Goal: Task Accomplishment & Management: Manage account settings

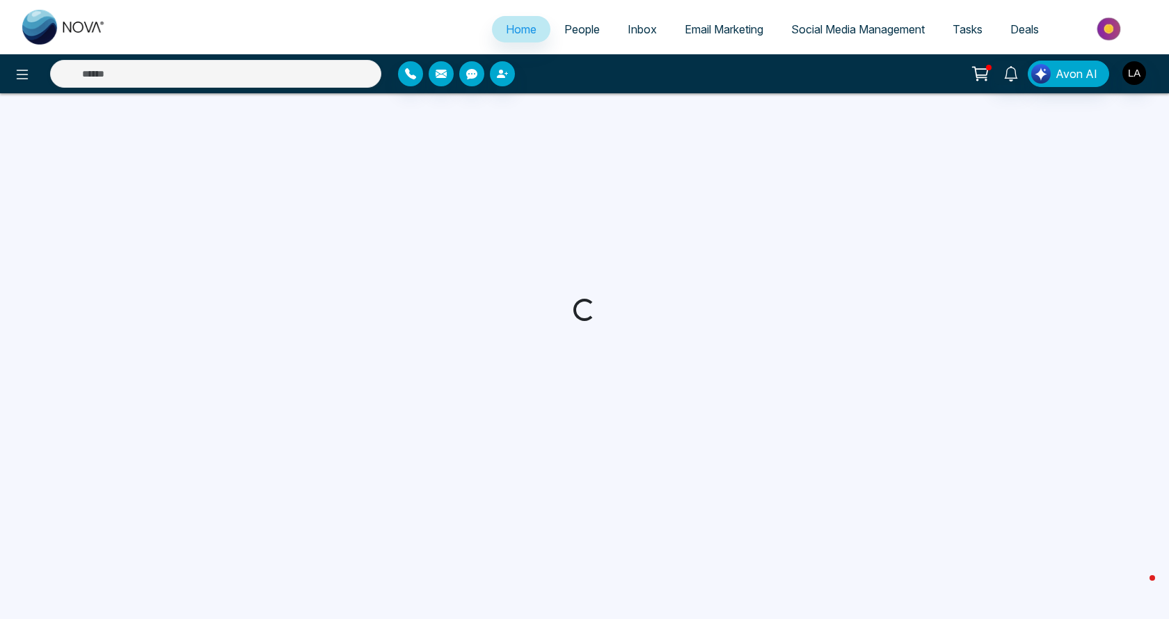
select select "*"
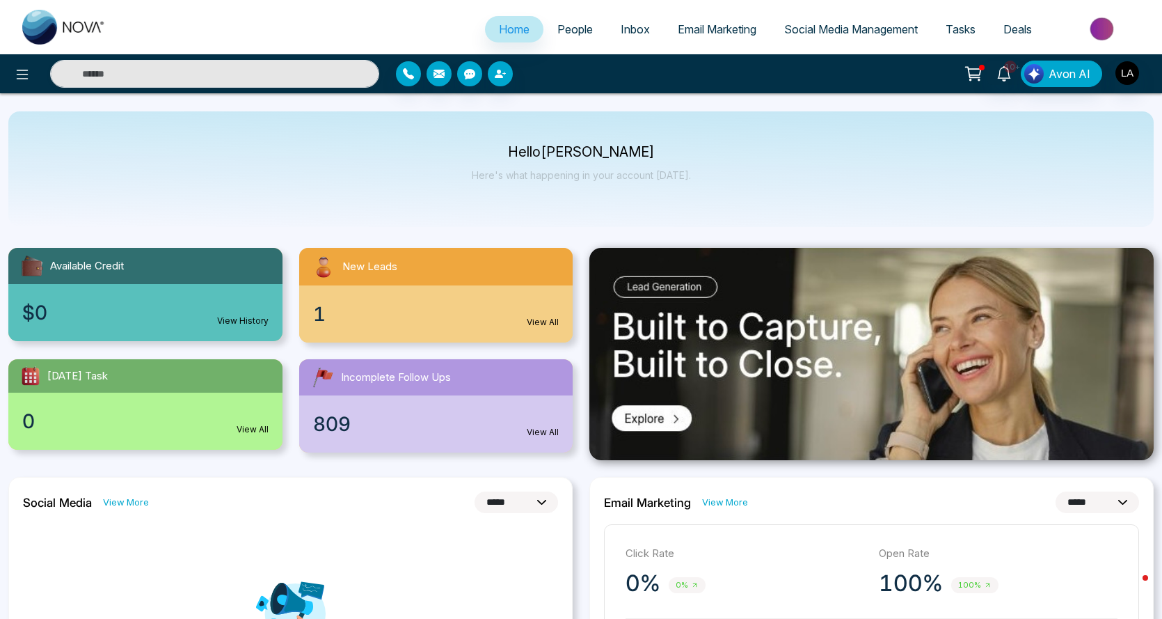
click at [557, 27] on span "People" at bounding box center [574, 29] width 35 height 14
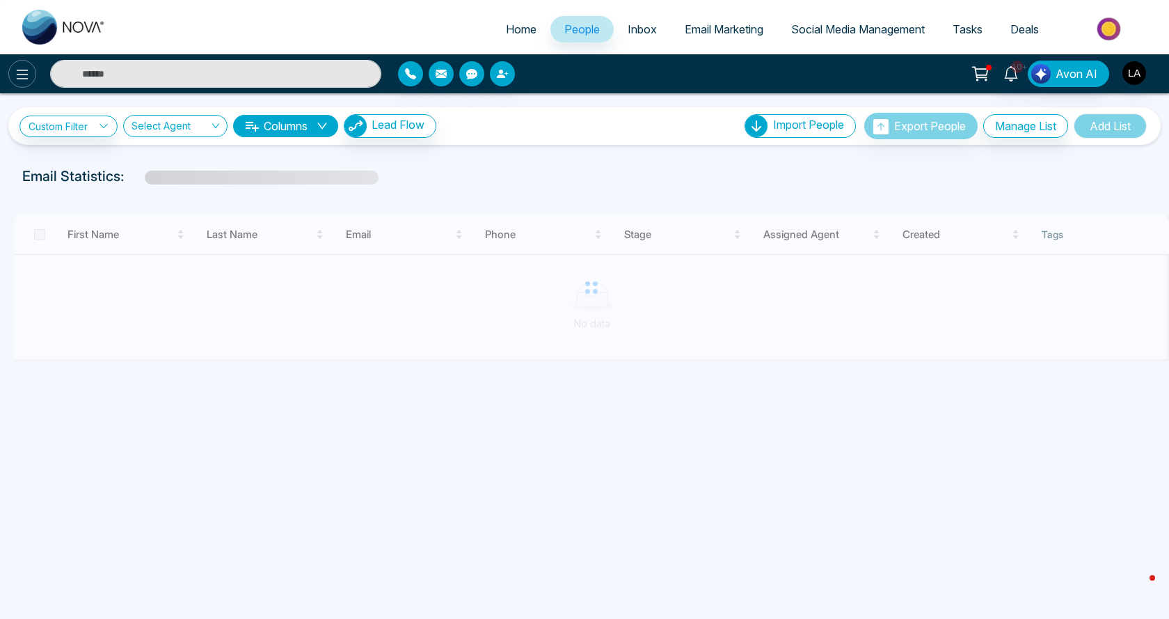
click at [16, 74] on icon at bounding box center [22, 74] width 17 height 17
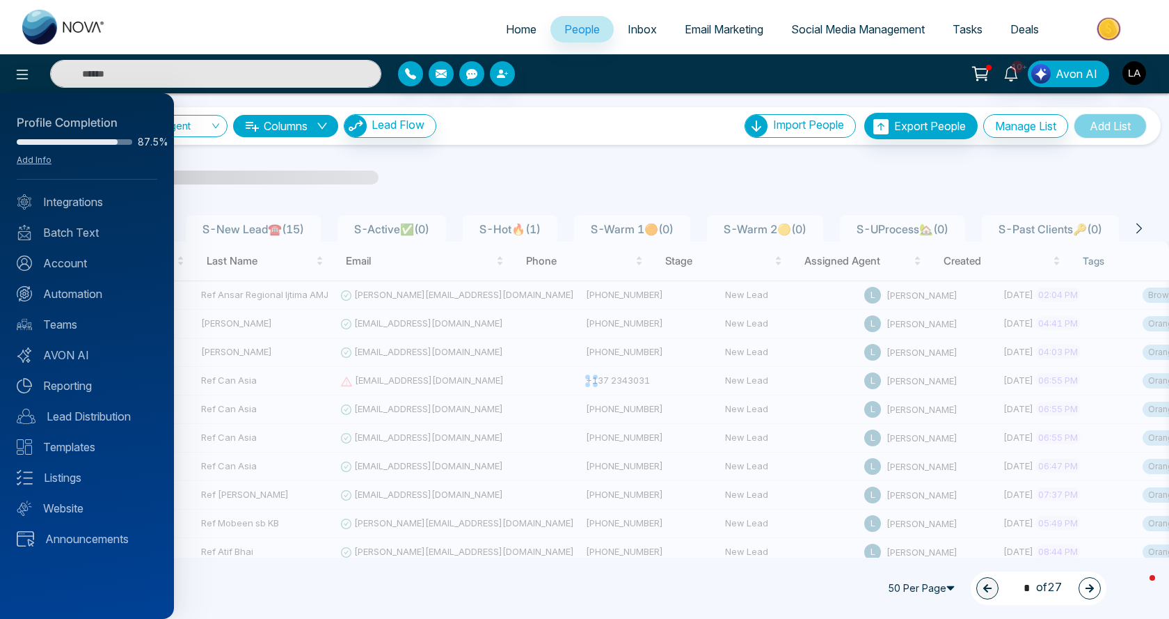
click at [69, 290] on link "Automation" at bounding box center [87, 293] width 141 height 17
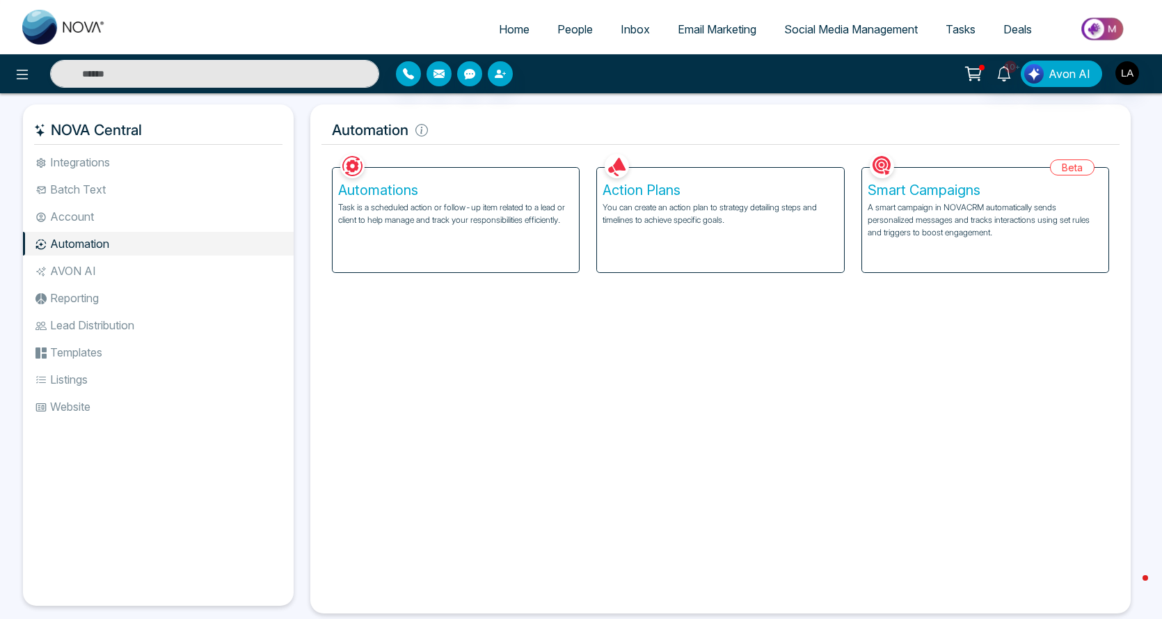
click at [508, 243] on div "Automations Task is a scheduled action or follow-up item related to a lead or c…" at bounding box center [456, 220] width 246 height 104
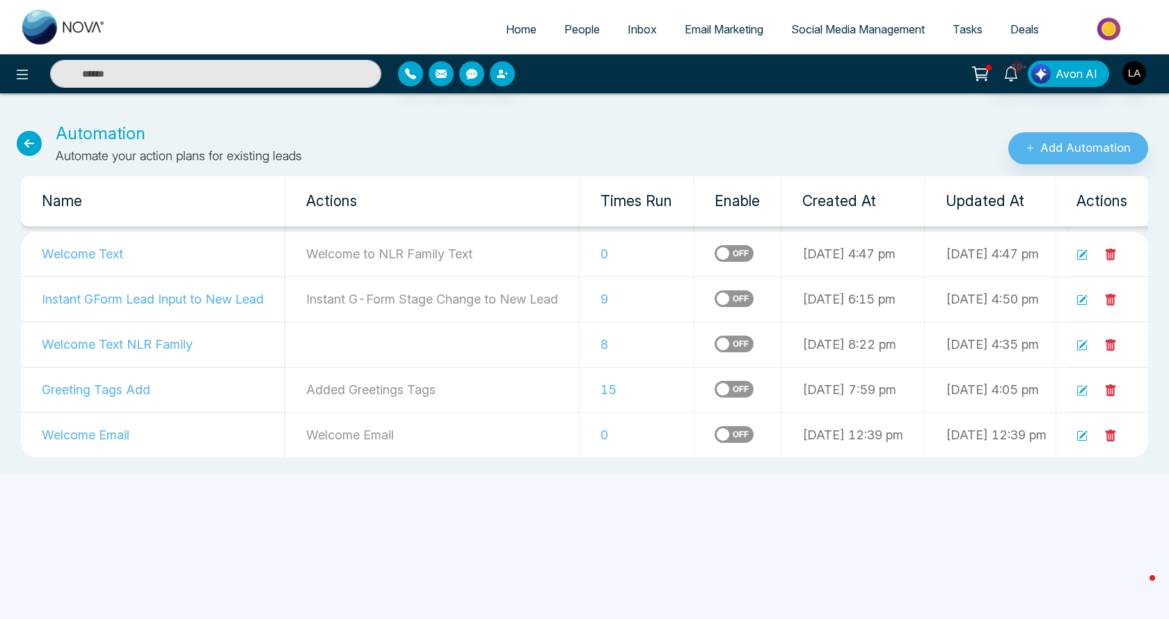
click at [160, 345] on td "Welcome Text NLR Family" at bounding box center [153, 343] width 264 height 45
click at [1077, 347] on icon at bounding box center [1082, 345] width 11 height 11
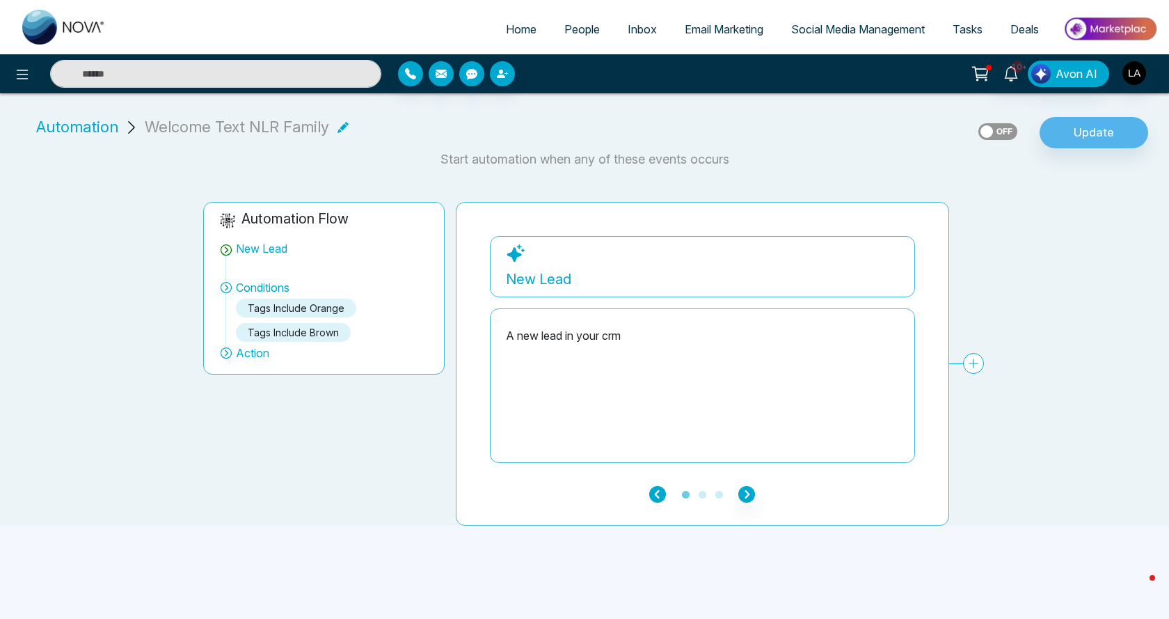
click at [662, 494] on icon "button" at bounding box center [657, 494] width 17 height 17
click at [981, 126] on label at bounding box center [997, 131] width 39 height 17
click at [566, 36] on link "People" at bounding box center [581, 29] width 63 height 26
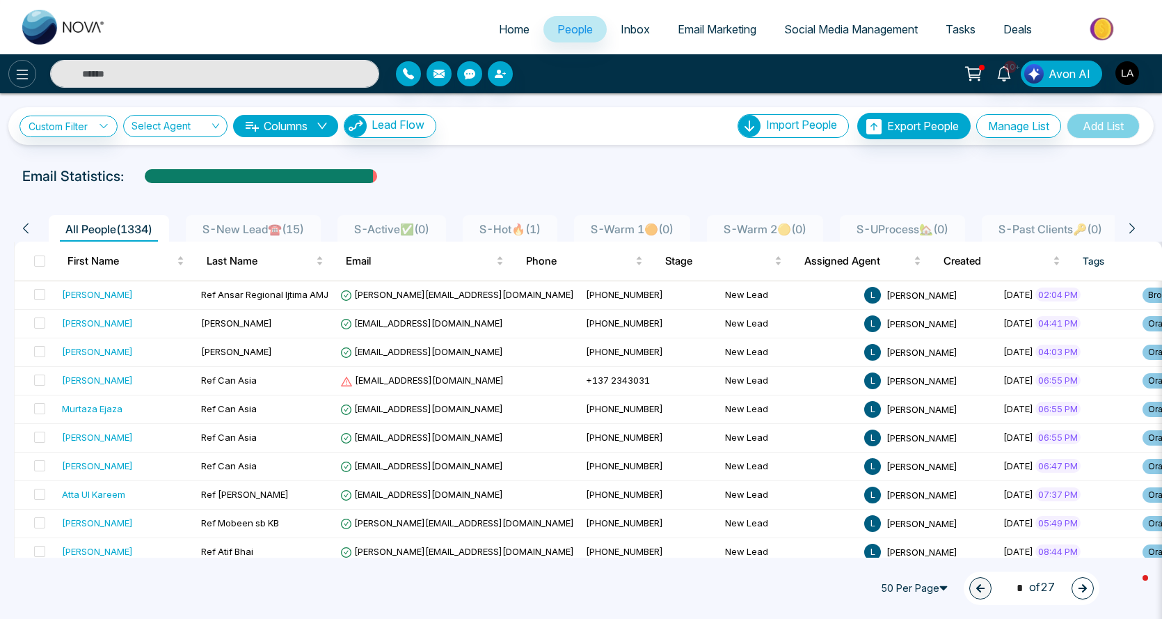
click at [27, 74] on icon at bounding box center [23, 75] width 12 height 10
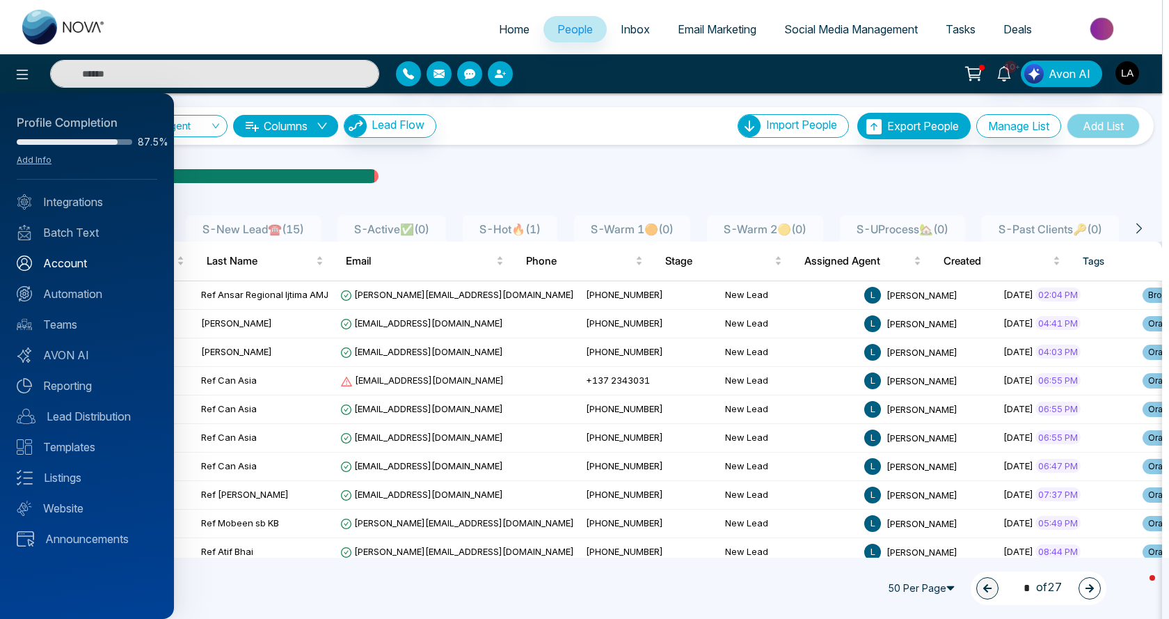
click at [65, 263] on link "Account" at bounding box center [87, 263] width 141 height 17
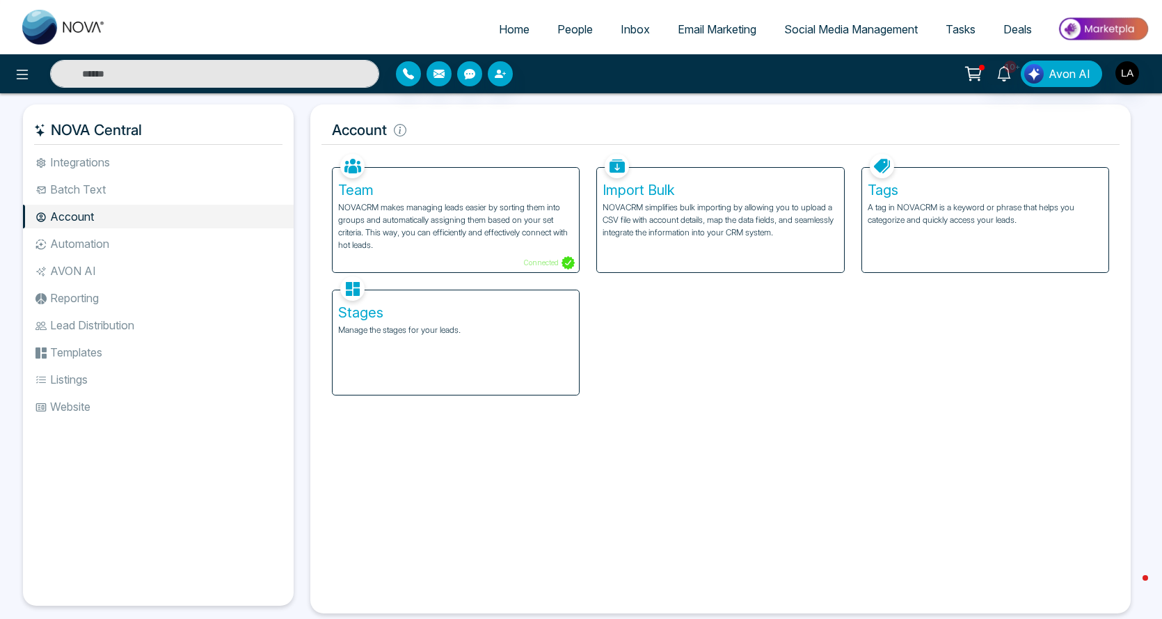
click at [92, 244] on li "Automation" at bounding box center [158, 244] width 271 height 24
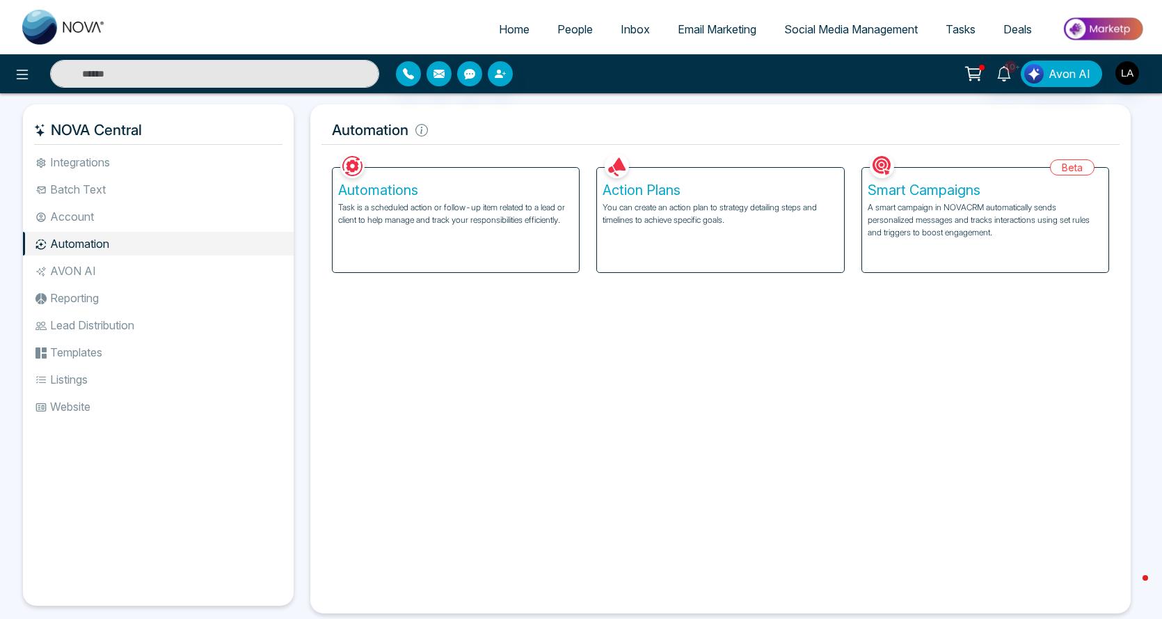
click at [521, 35] on link "Home" at bounding box center [514, 29] width 58 height 26
select select "*"
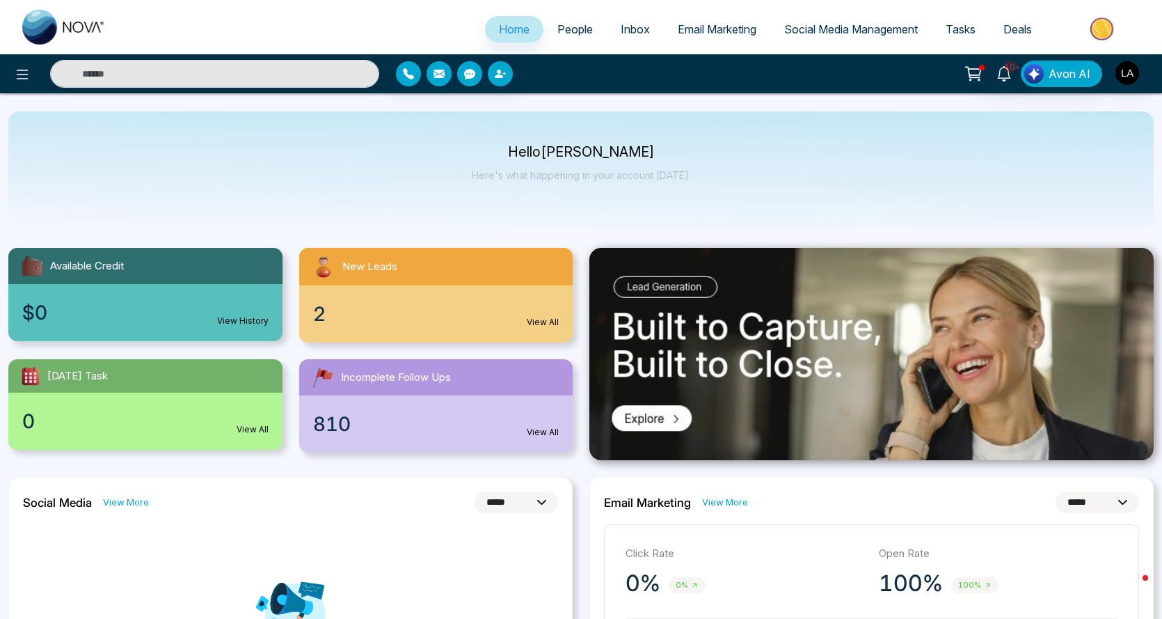
click at [558, 40] on link "People" at bounding box center [574, 29] width 63 height 26
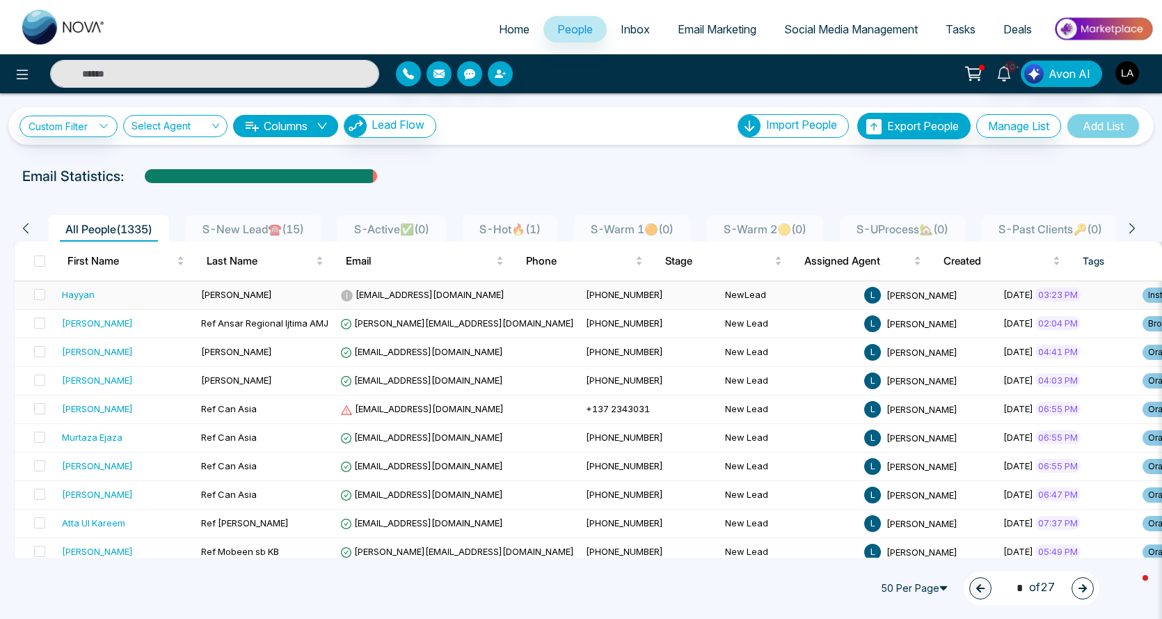
click at [218, 305] on td "[PERSON_NAME]" at bounding box center [265, 295] width 139 height 29
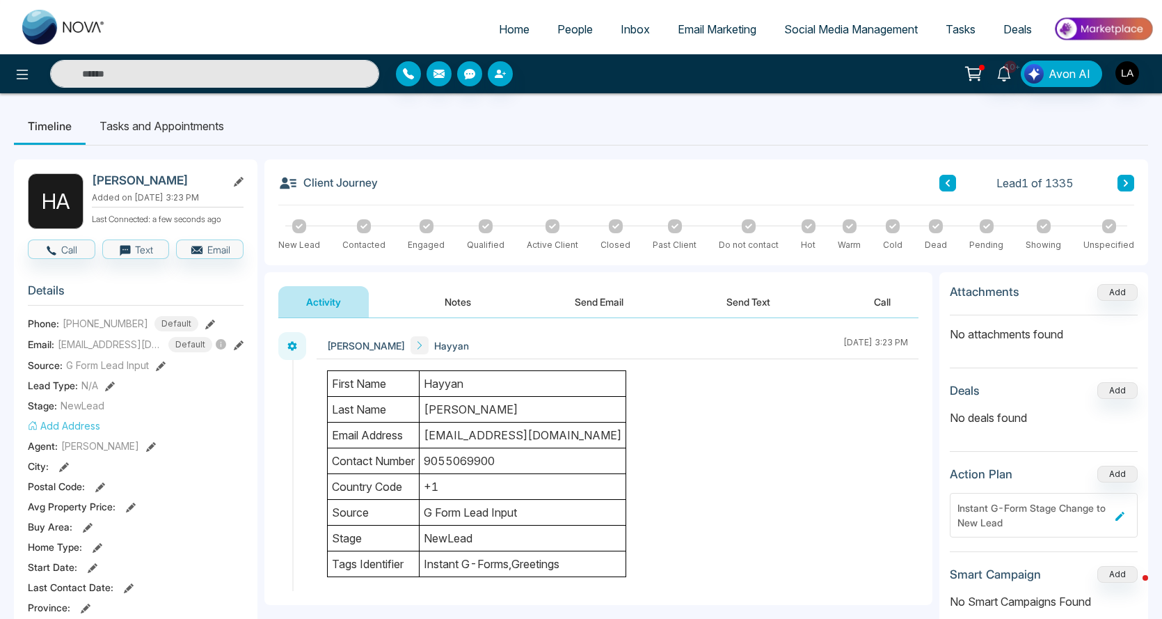
click at [967, 77] on icon at bounding box center [973, 73] width 19 height 19
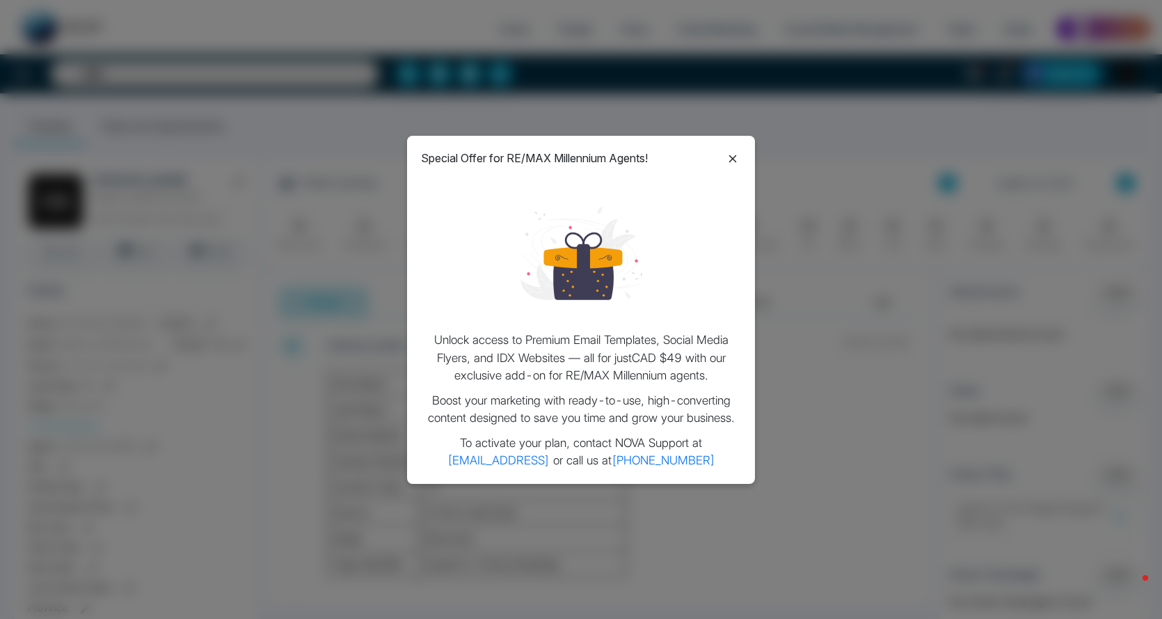
click at [733, 154] on icon at bounding box center [732, 158] width 17 height 17
